Goal: Check status: Check status

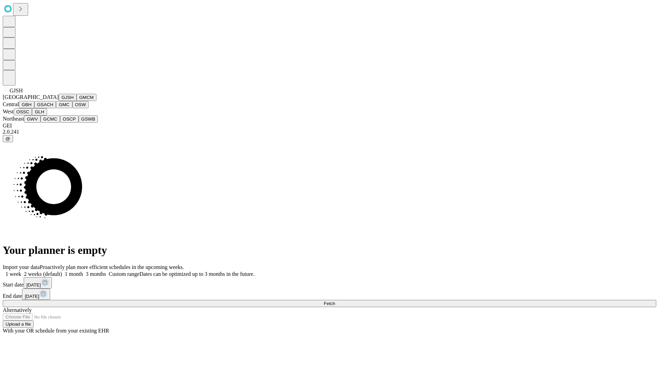
click at [59, 101] on button "GJSH" at bounding box center [68, 97] width 18 height 7
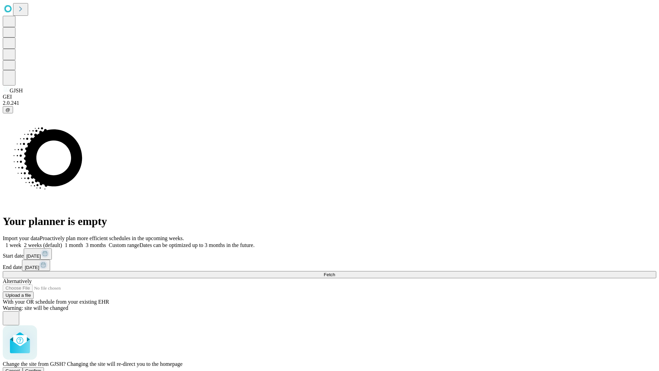
click at [42, 368] on span "Confirm" at bounding box center [33, 370] width 16 height 5
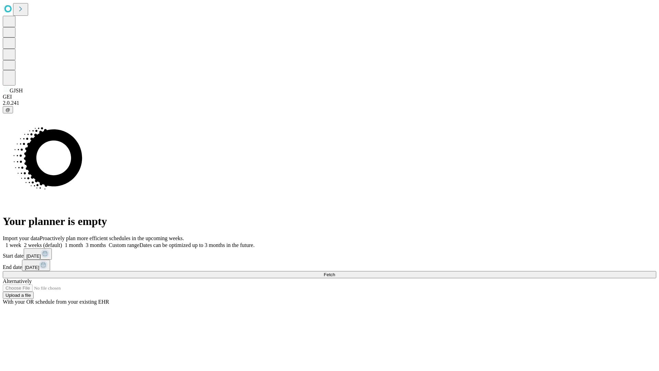
click at [83, 242] on label "1 month" at bounding box center [72, 245] width 21 height 6
click at [335, 272] on span "Fetch" at bounding box center [329, 274] width 11 height 5
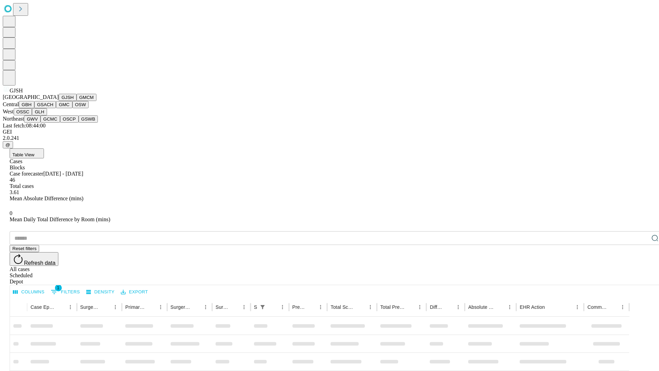
click at [77, 101] on button "GMCM" at bounding box center [87, 97] width 20 height 7
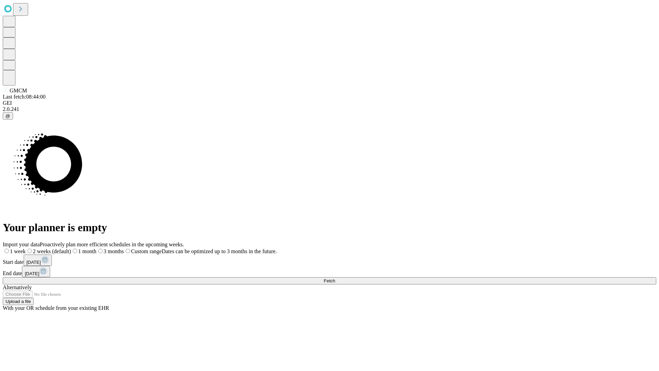
click at [96, 248] on label "1 month" at bounding box center [83, 251] width 25 height 6
click at [335, 278] on span "Fetch" at bounding box center [329, 280] width 11 height 5
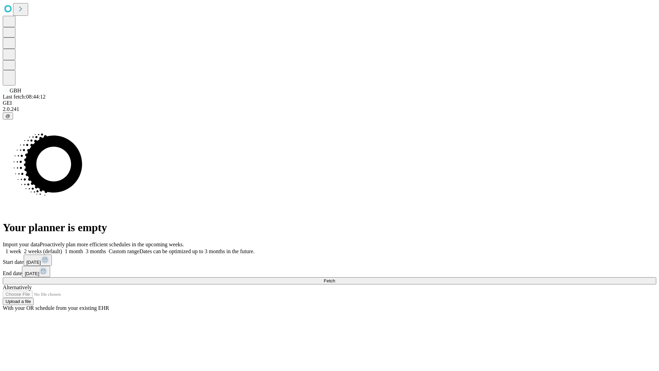
click at [83, 248] on label "1 month" at bounding box center [72, 251] width 21 height 6
click at [335, 278] on span "Fetch" at bounding box center [329, 280] width 11 height 5
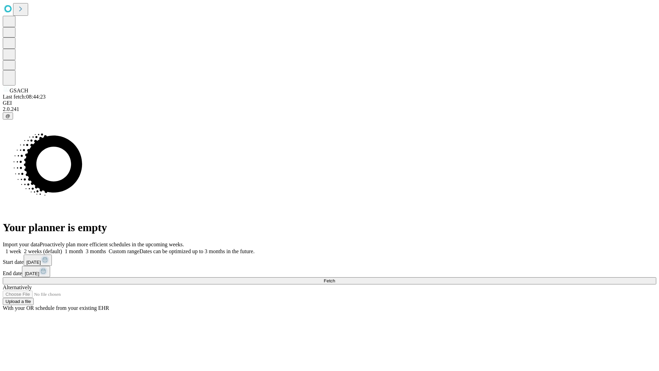
click at [335, 278] on span "Fetch" at bounding box center [329, 280] width 11 height 5
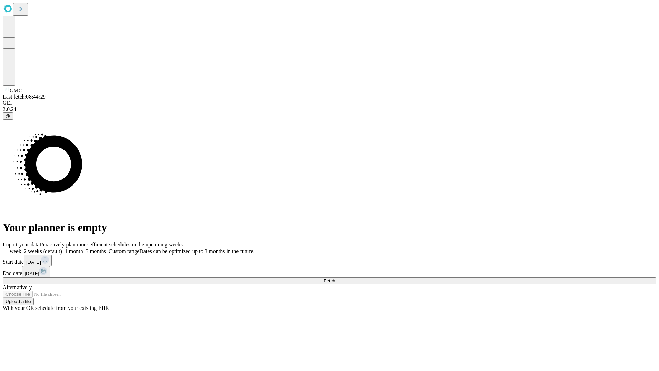
click at [83, 248] on label "1 month" at bounding box center [72, 251] width 21 height 6
click at [335, 278] on span "Fetch" at bounding box center [329, 280] width 11 height 5
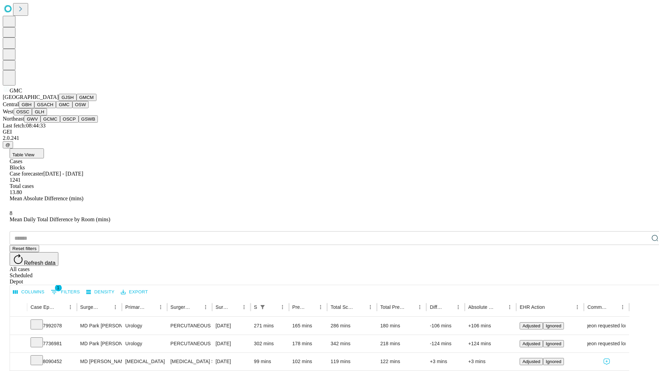
click at [72, 108] on button "OSW" at bounding box center [80, 104] width 16 height 7
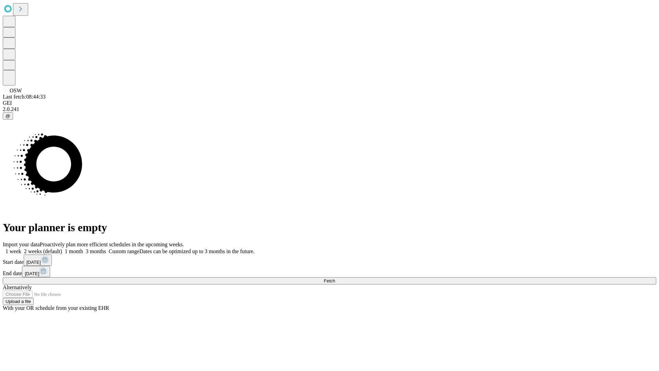
click at [83, 248] on label "1 month" at bounding box center [72, 251] width 21 height 6
click at [335, 278] on span "Fetch" at bounding box center [329, 280] width 11 height 5
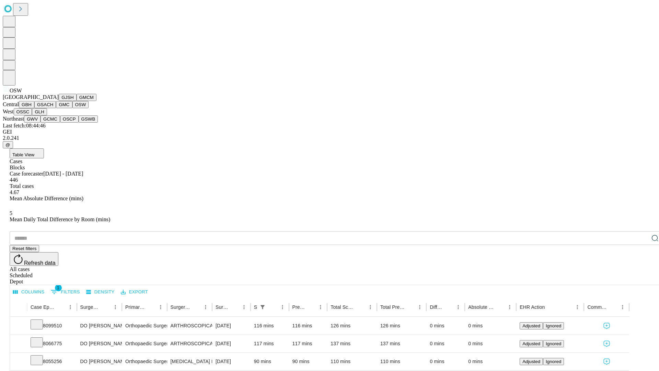
click at [32, 115] on button "OSSC" at bounding box center [23, 111] width 19 height 7
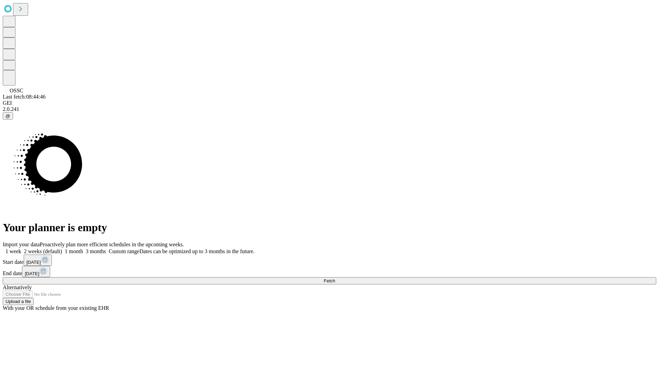
click at [335, 278] on span "Fetch" at bounding box center [329, 280] width 11 height 5
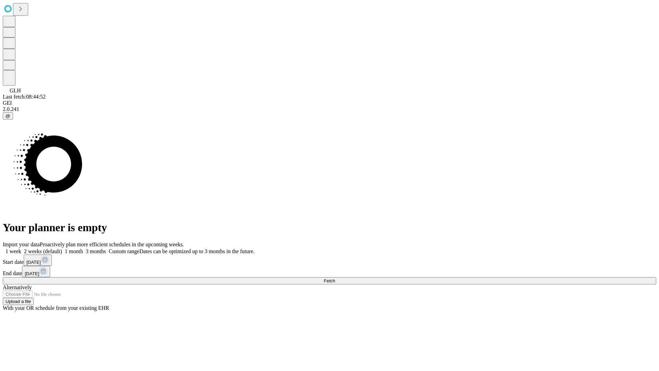
click at [83, 248] on label "1 month" at bounding box center [72, 251] width 21 height 6
click at [335, 278] on span "Fetch" at bounding box center [329, 280] width 11 height 5
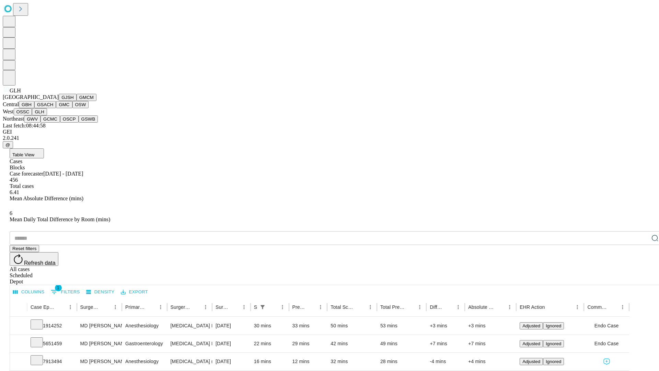
click at [41, 123] on button "GWV" at bounding box center [32, 118] width 16 height 7
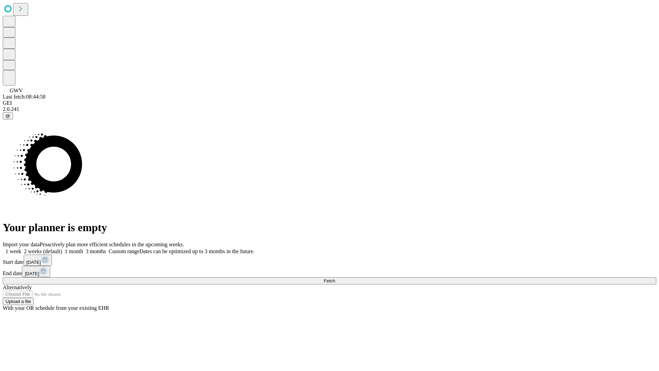
click at [83, 248] on label "1 month" at bounding box center [72, 251] width 21 height 6
click at [335, 278] on span "Fetch" at bounding box center [329, 280] width 11 height 5
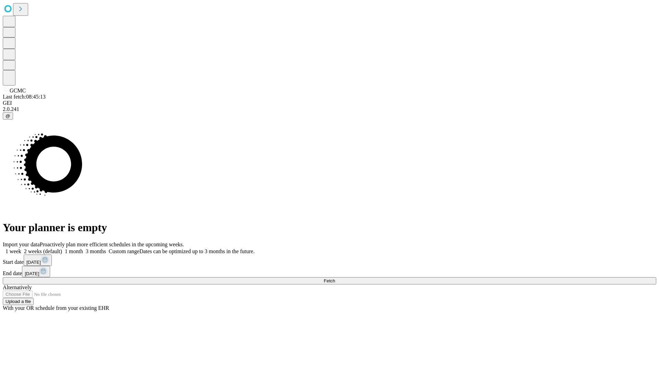
click at [83, 248] on label "1 month" at bounding box center [72, 251] width 21 height 6
click at [335, 278] on span "Fetch" at bounding box center [329, 280] width 11 height 5
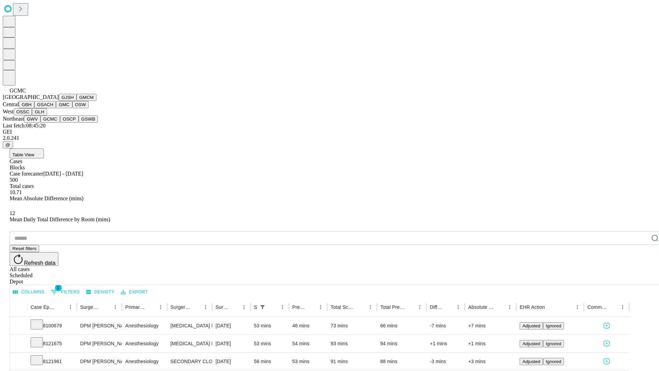
click at [60, 123] on button "OSCP" at bounding box center [69, 118] width 19 height 7
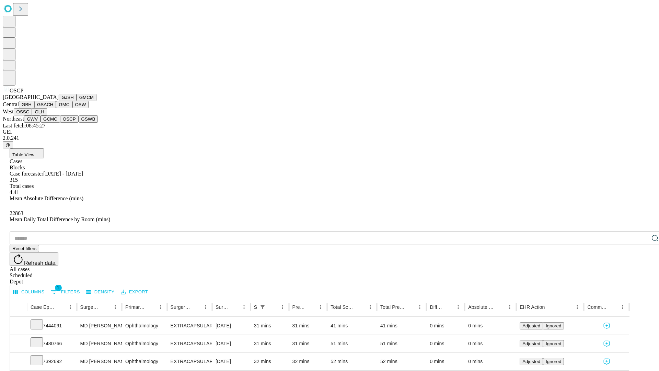
click at [79, 123] on button "GSWB" at bounding box center [89, 118] width 20 height 7
